Goal: Information Seeking & Learning: Learn about a topic

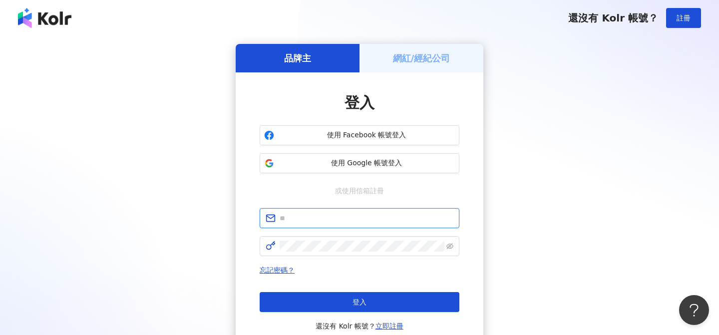
click at [341, 217] on input "text" at bounding box center [367, 218] width 174 height 11
type input "**********"
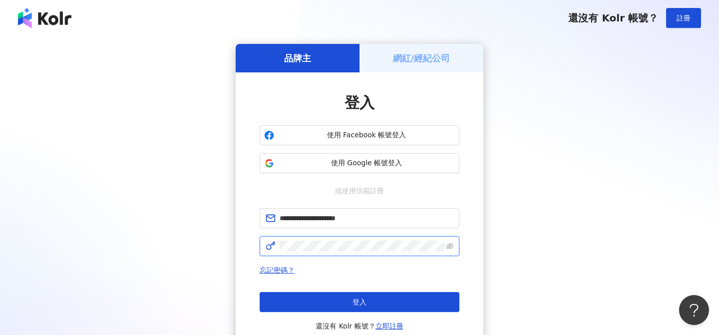
click button "登入" at bounding box center [360, 302] width 200 height 20
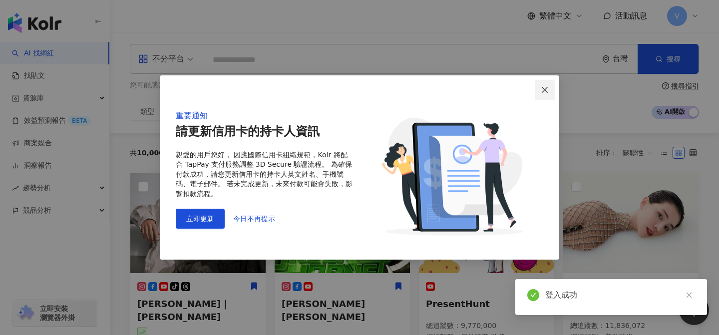
click at [543, 94] on button "Close" at bounding box center [545, 90] width 20 height 20
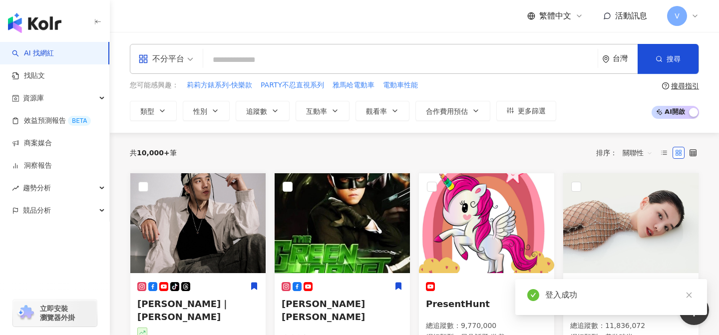
click at [682, 15] on span "V" at bounding box center [677, 16] width 20 height 20
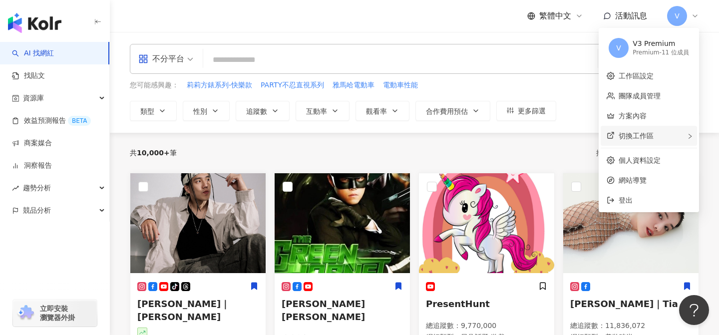
click at [647, 139] on span "切換工作區" at bounding box center [635, 136] width 35 height 8
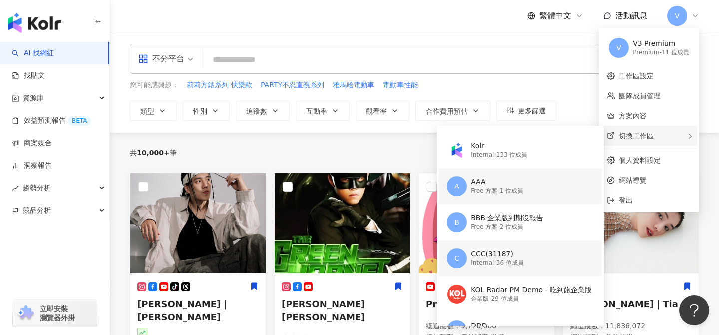
scroll to position [70, 0]
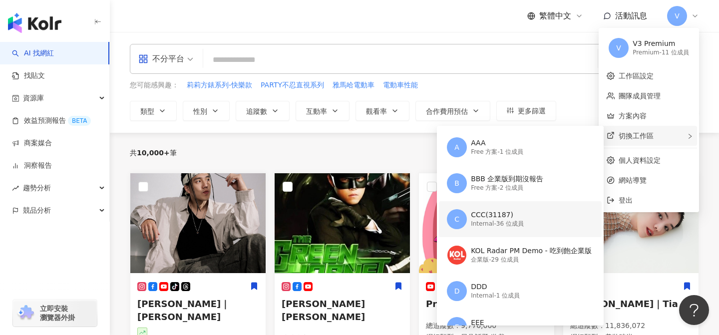
click at [500, 213] on div "CCC(31187)" at bounding box center [497, 215] width 53 height 10
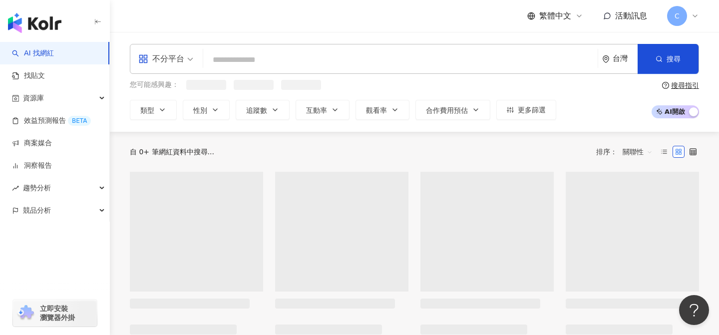
click at [300, 60] on input "search" at bounding box center [400, 59] width 386 height 19
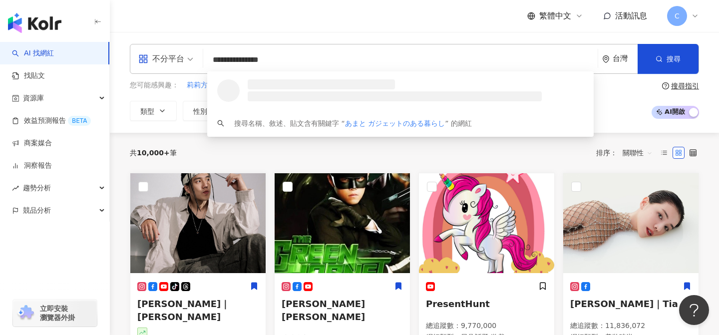
type input "**********"
click at [613, 60] on div "台灣" at bounding box center [624, 58] width 25 height 8
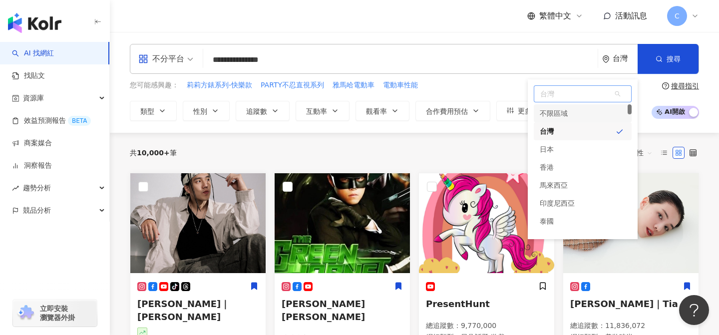
click at [586, 117] on div "不限區域" at bounding box center [583, 113] width 98 height 18
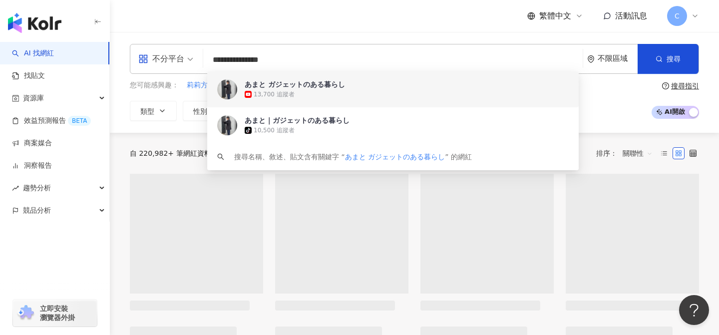
click at [364, 87] on span "あまと ガジェットのある暮らし" at bounding box center [395, 84] width 300 height 10
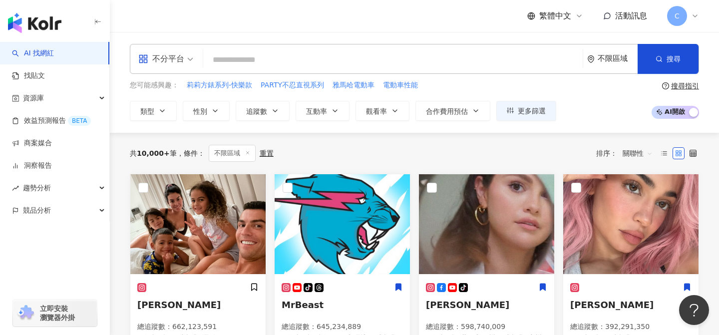
click at [436, 20] on div "繁體中文 活動訊息 C" at bounding box center [414, 16] width 569 height 32
click at [44, 22] on img "button" at bounding box center [34, 23] width 53 height 20
